Goal: Task Accomplishment & Management: Complete application form

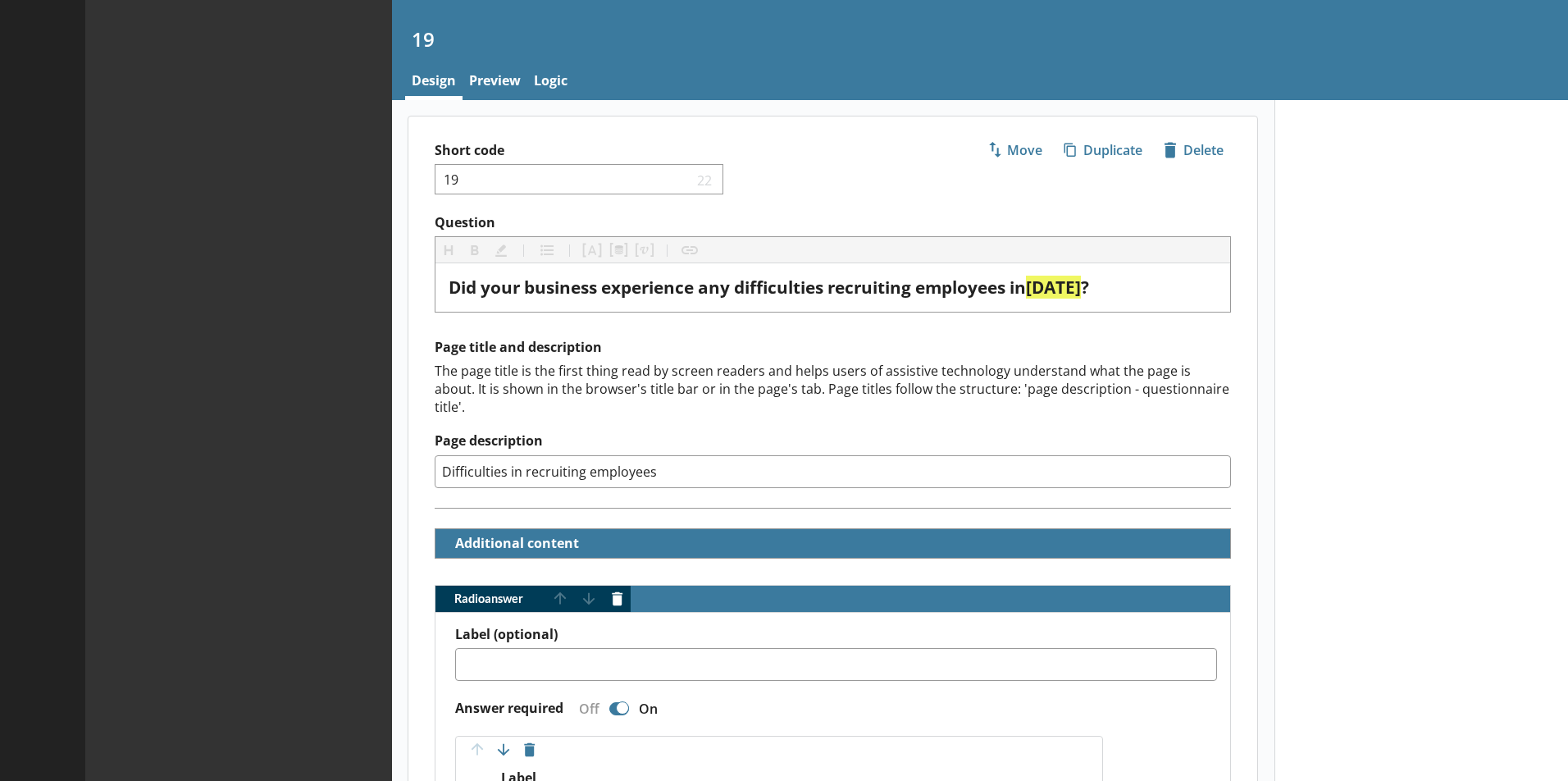
type textarea "x"
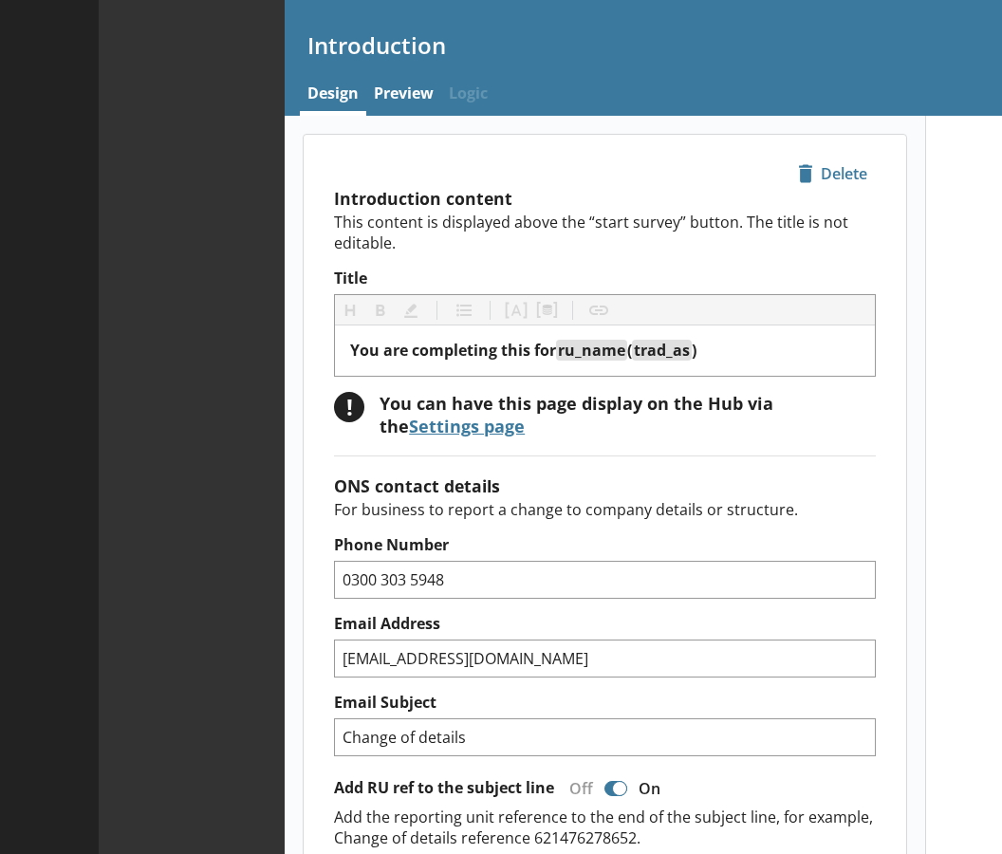
type textarea "x"
